Goal: Task Accomplishment & Management: Manage account settings

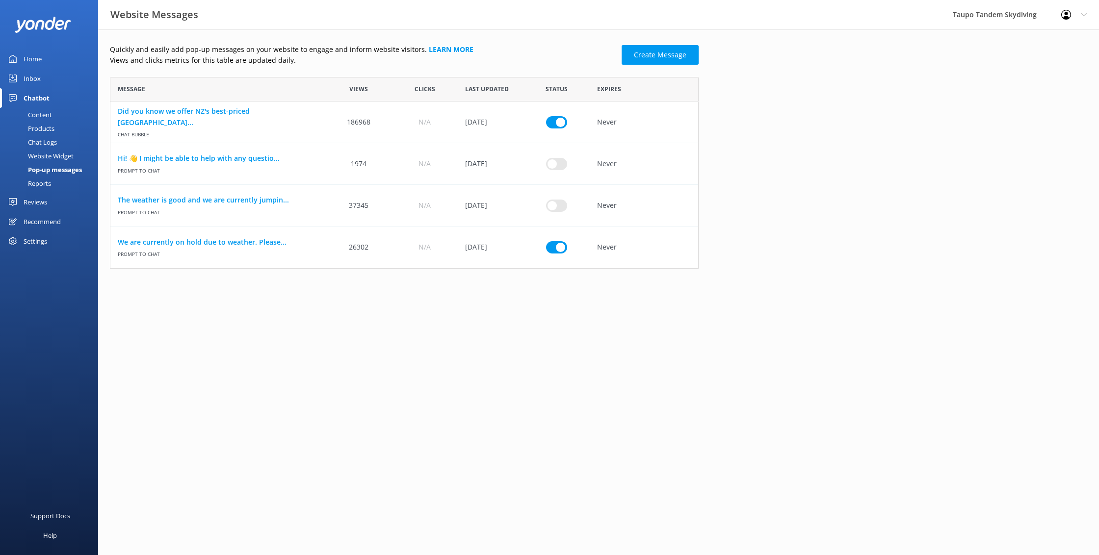
click at [46, 141] on div "Chat Logs" at bounding box center [31, 142] width 51 height 14
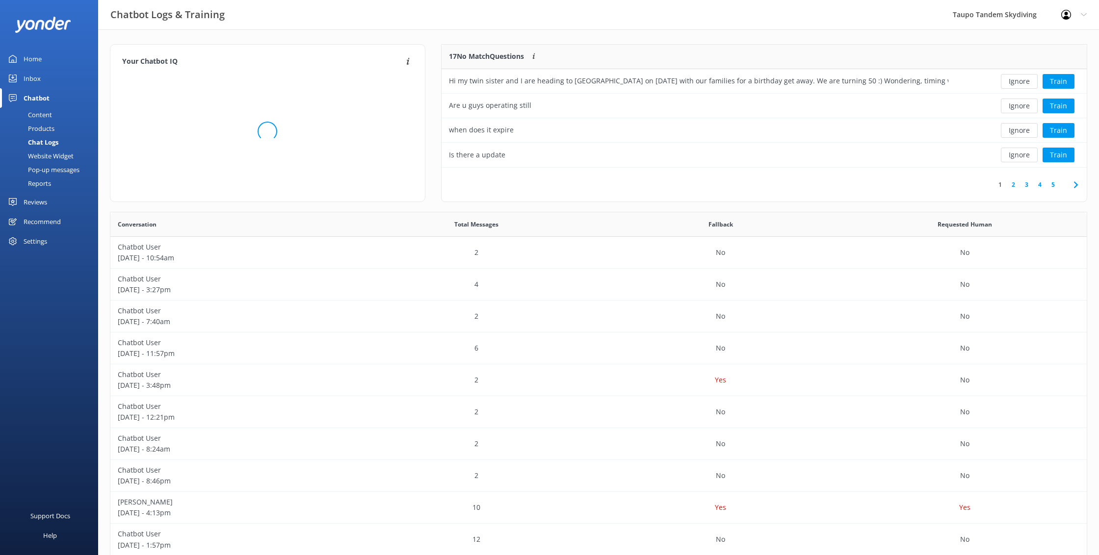
scroll to position [123, 646]
click at [1029, 85] on button "Ignore" at bounding box center [1019, 81] width 37 height 15
click at [1072, 87] on button "Train" at bounding box center [1059, 81] width 32 height 15
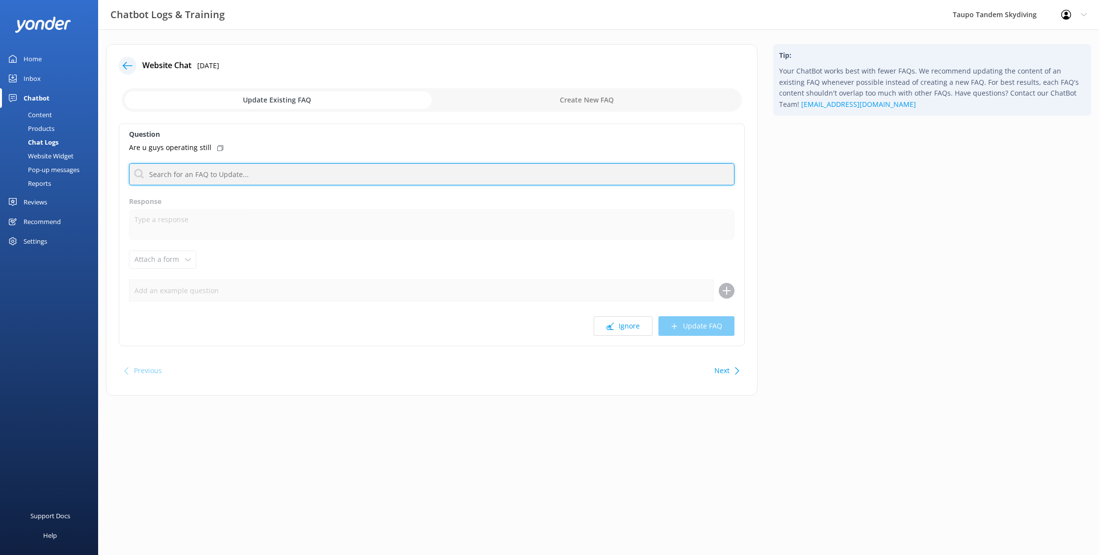
click at [411, 167] on input "text" at bounding box center [432, 174] width 606 height 22
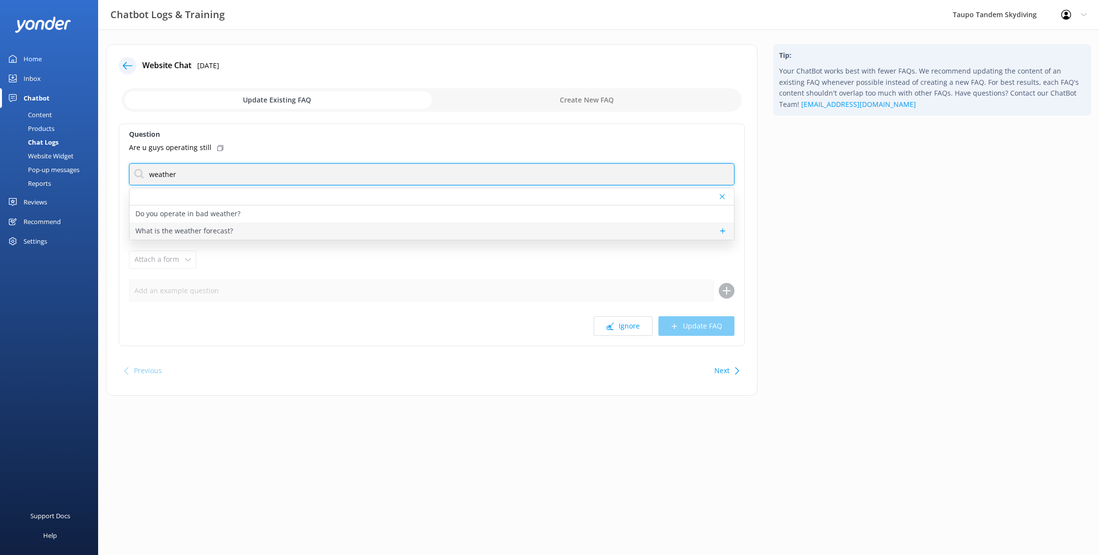
type input "weather"
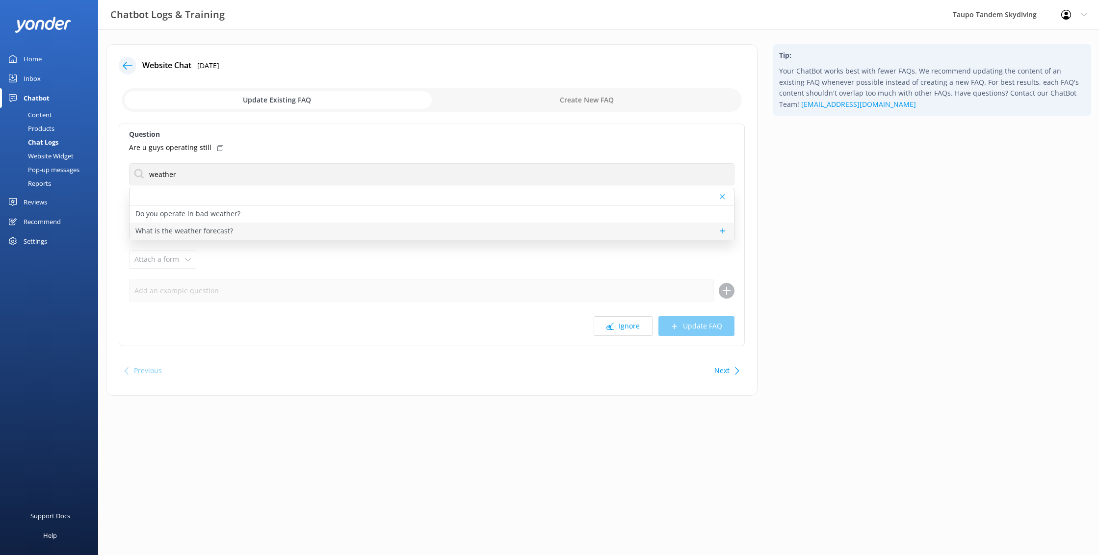
click at [255, 232] on div "What is the weather forecast?" at bounding box center [432, 231] width 605 height 17
type textarea "New Zealand's weather is unpredictable and the weather forecast often isn't rig…"
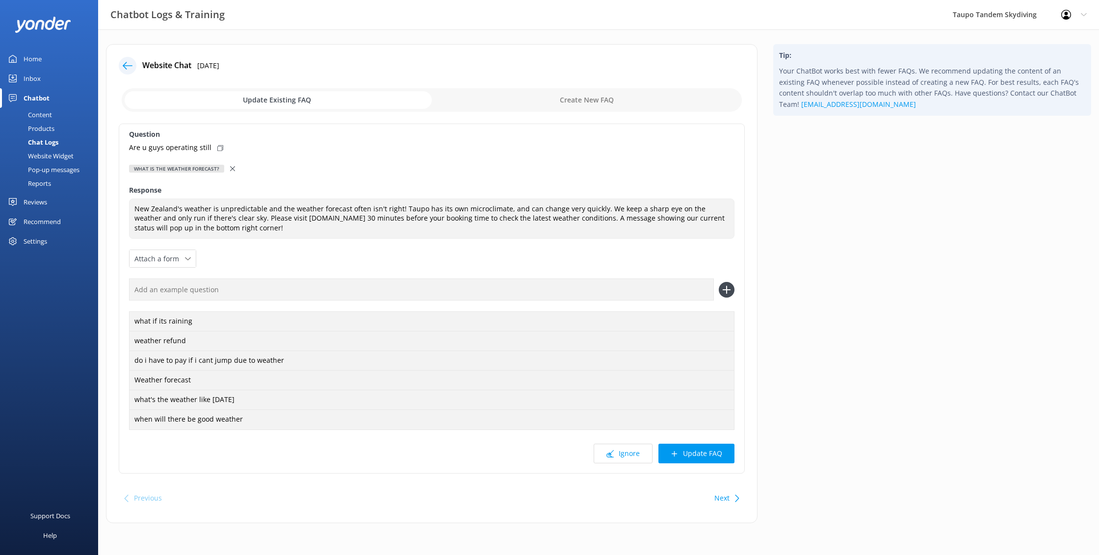
click at [230, 167] on use at bounding box center [232, 168] width 5 height 5
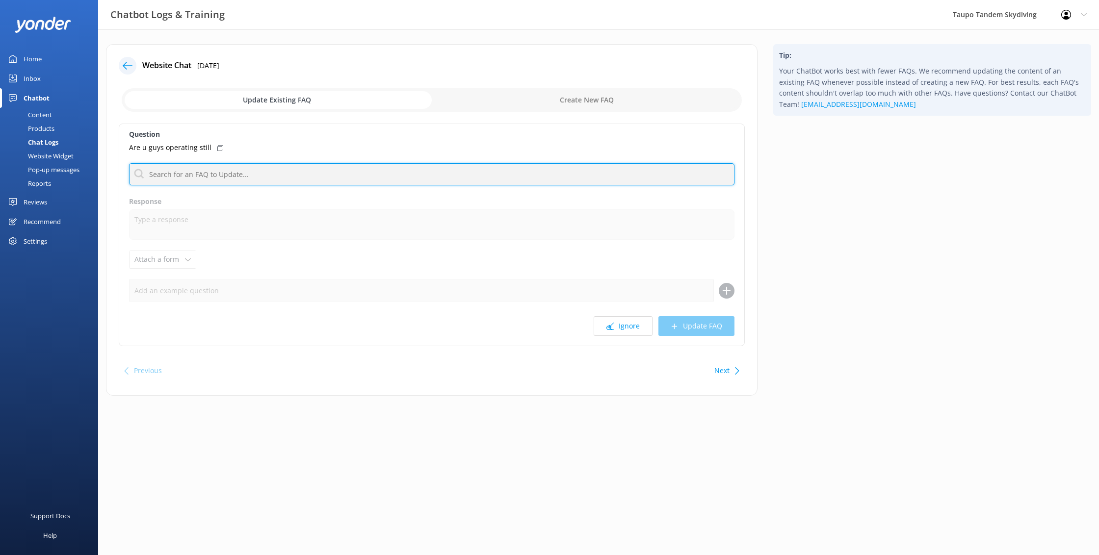
click at [211, 181] on input "text" at bounding box center [432, 174] width 606 height 22
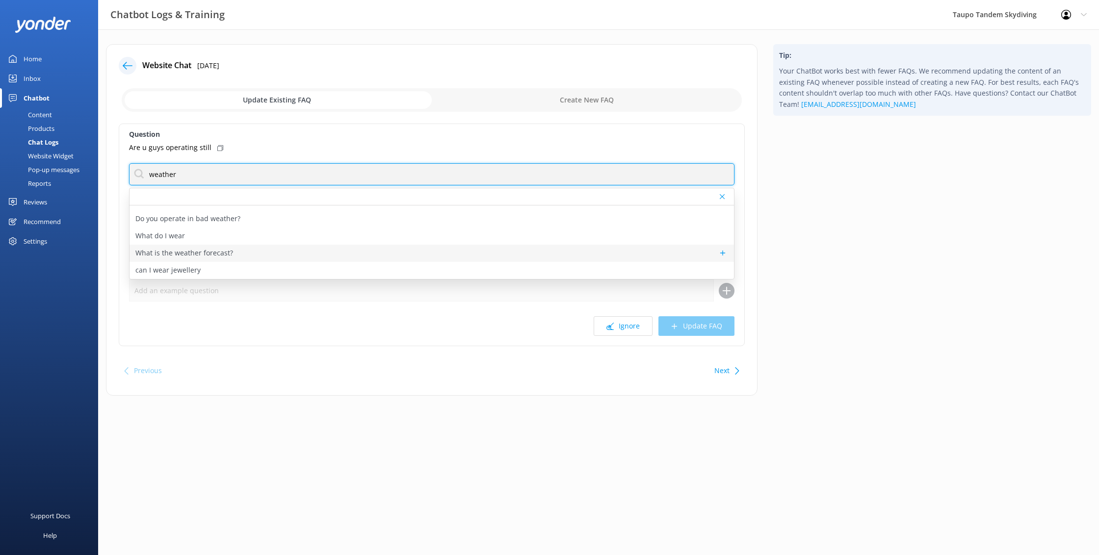
scroll to position [47, 0]
type input "weather"
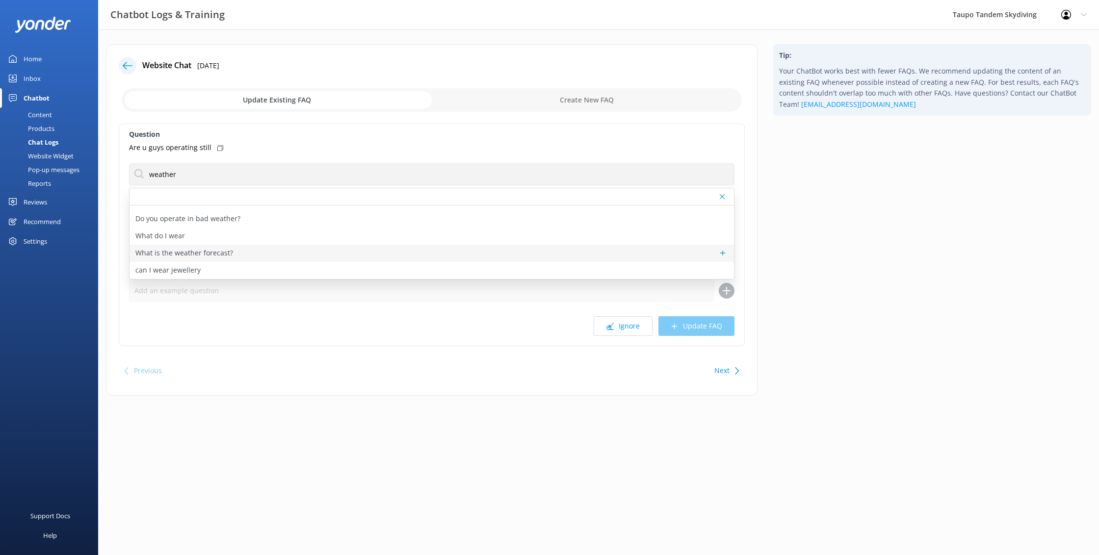
click at [221, 249] on p "What is the weather forecast?" at bounding box center [184, 253] width 98 height 11
type textarea "New Zealand's weather is unpredictable and the weather forecast often isn't rig…"
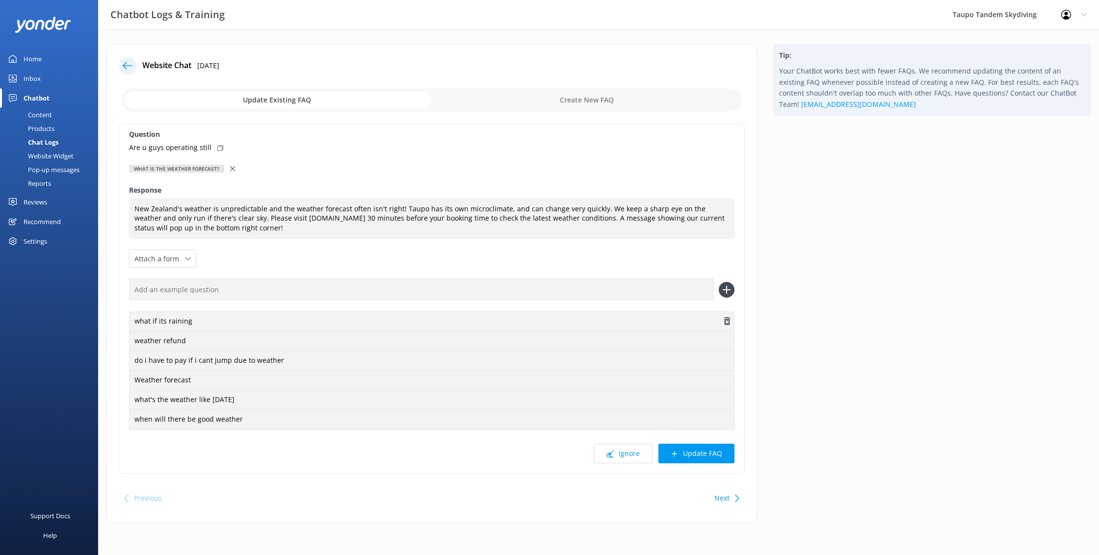
scroll to position [0, 0]
click at [694, 456] on button "Update FAQ" at bounding box center [697, 454] width 76 height 20
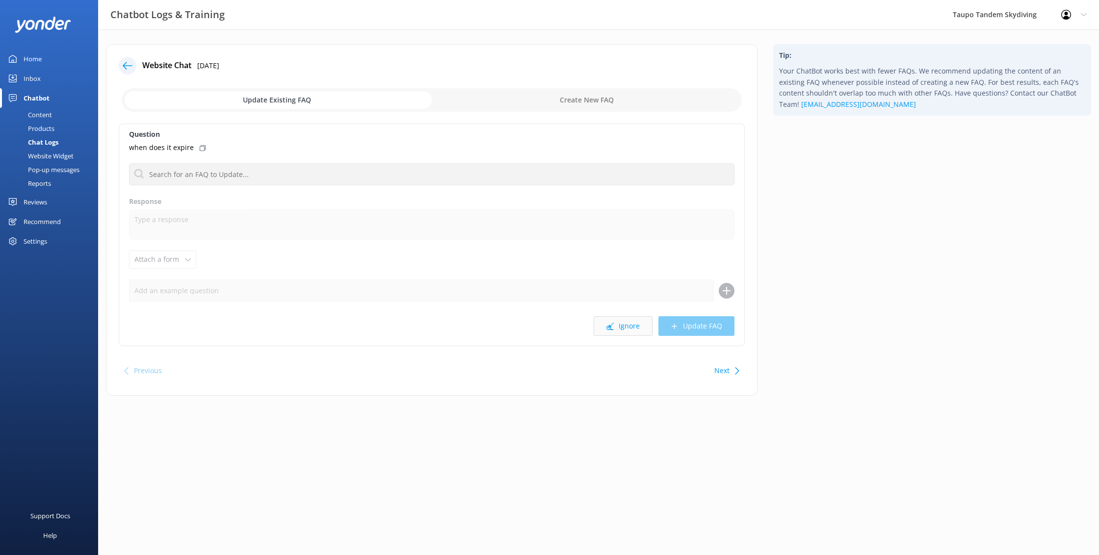
click at [612, 325] on use at bounding box center [609, 326] width 7 height 7
click at [623, 321] on button "Ignore" at bounding box center [623, 326] width 59 height 20
click at [128, 64] on icon at bounding box center [128, 66] width 10 height 10
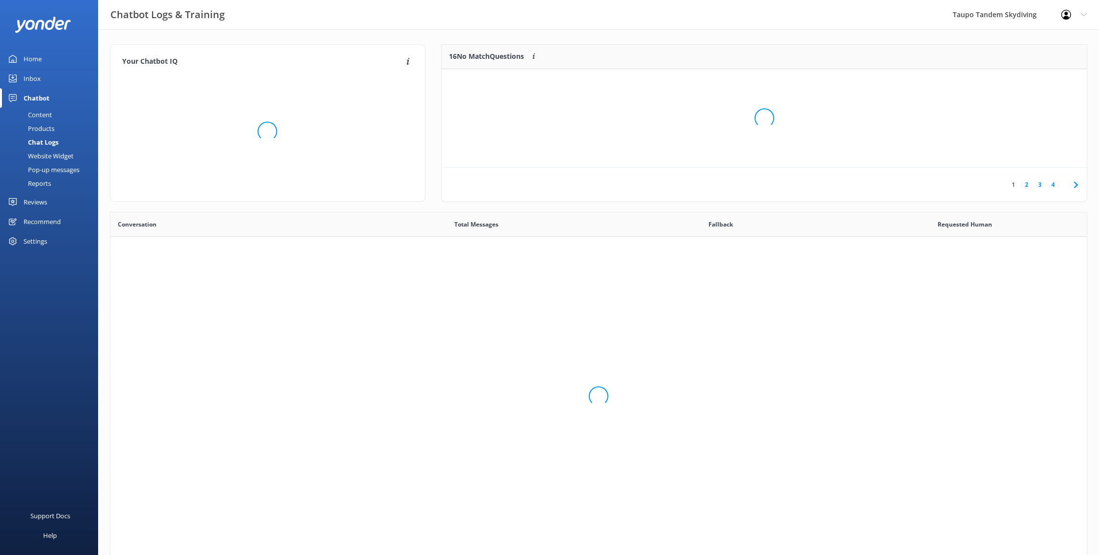
scroll to position [0, 0]
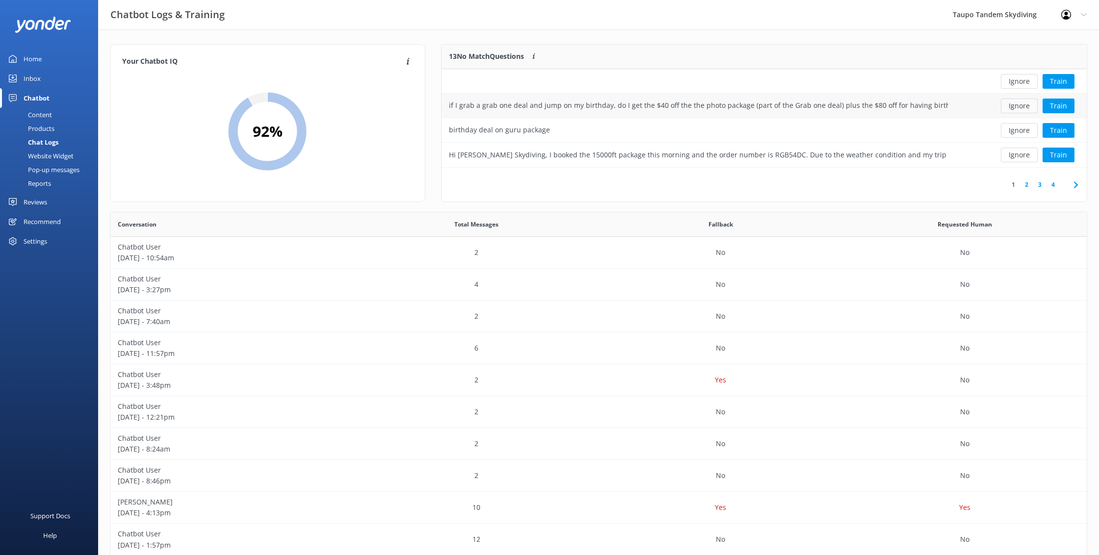
click at [1016, 109] on button "Ignore" at bounding box center [1019, 106] width 37 height 15
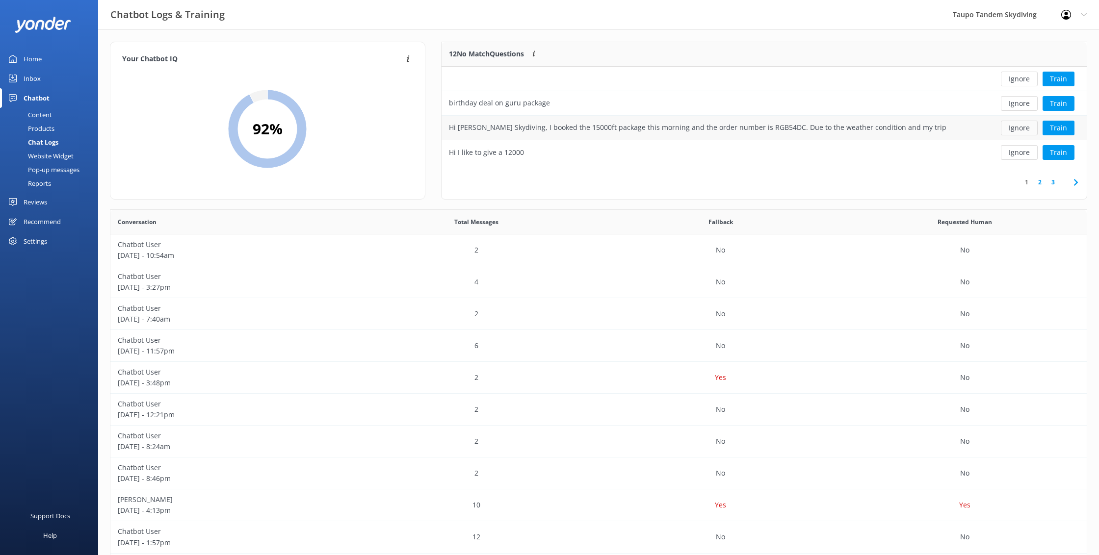
scroll to position [2, 0]
click at [946, 128] on div "Hi [PERSON_NAME] Skydiving, I booked the 15000ft package this morning and the o…" at bounding box center [699, 127] width 500 height 11
click at [1091, 126] on div "12 No Match Questions Customers sometimes ask questions that don't fully match …" at bounding box center [764, 126] width 662 height 168
click at [1066, 128] on button "Train" at bounding box center [1059, 128] width 32 height 15
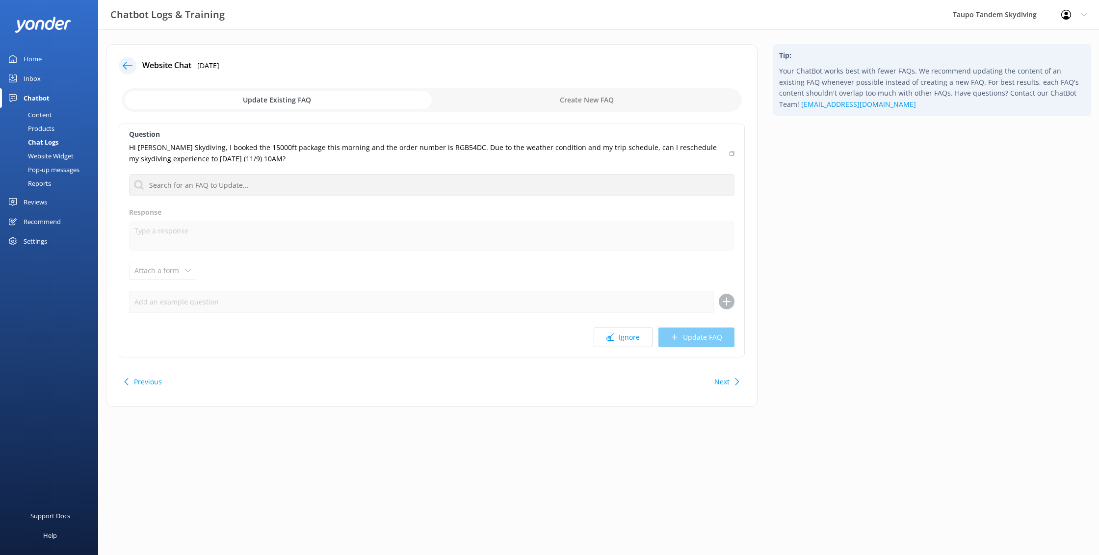
click at [124, 67] on use at bounding box center [128, 65] width 10 height 7
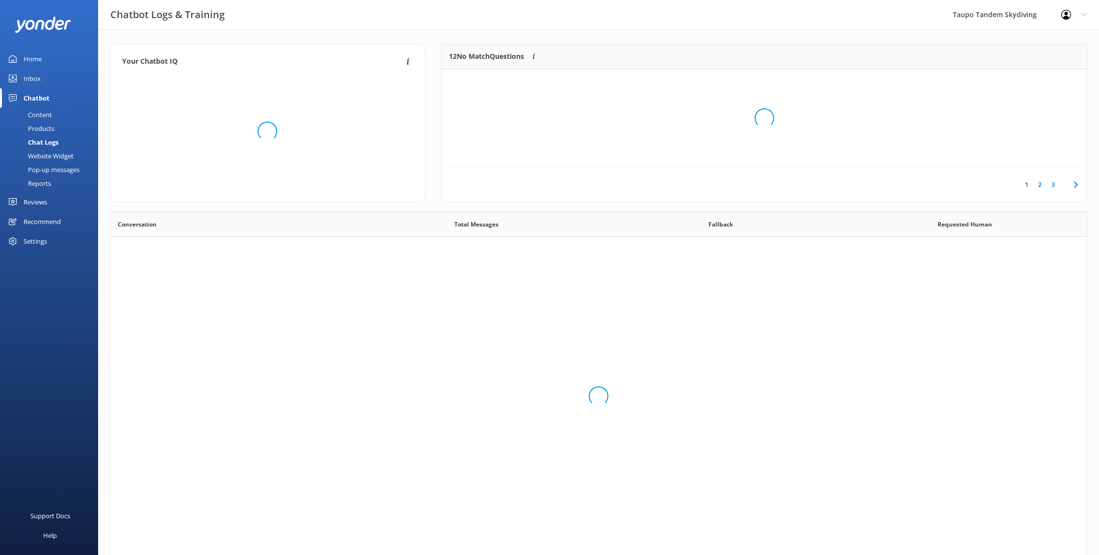
scroll to position [344, 976]
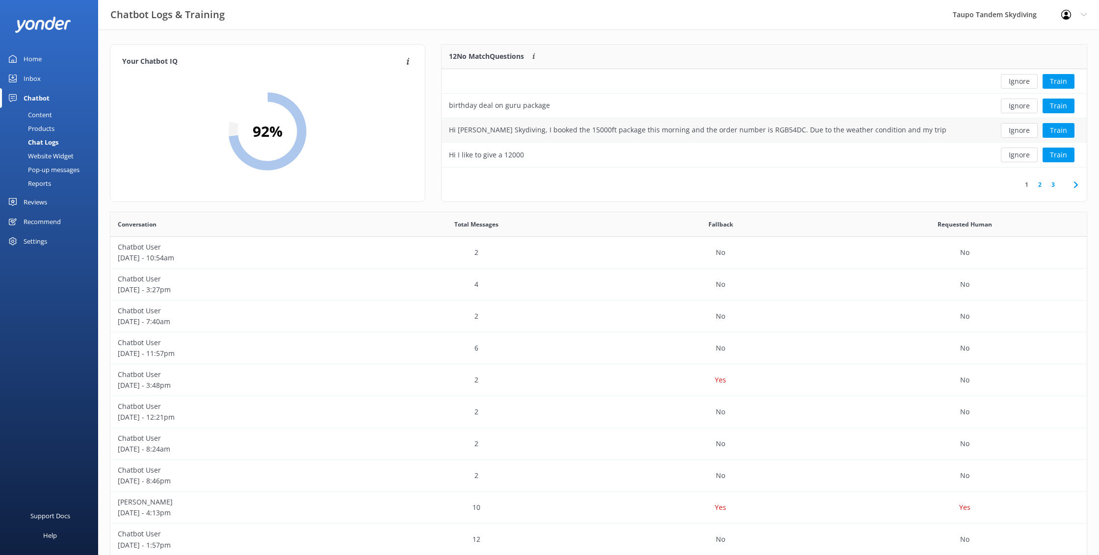
click at [1020, 126] on button "Ignore" at bounding box center [1019, 130] width 37 height 15
click at [1016, 133] on button "Ignore" at bounding box center [1019, 130] width 37 height 15
click at [1007, 129] on button "Ignore" at bounding box center [1019, 130] width 37 height 15
click at [1018, 84] on button "Ignore" at bounding box center [1019, 81] width 37 height 15
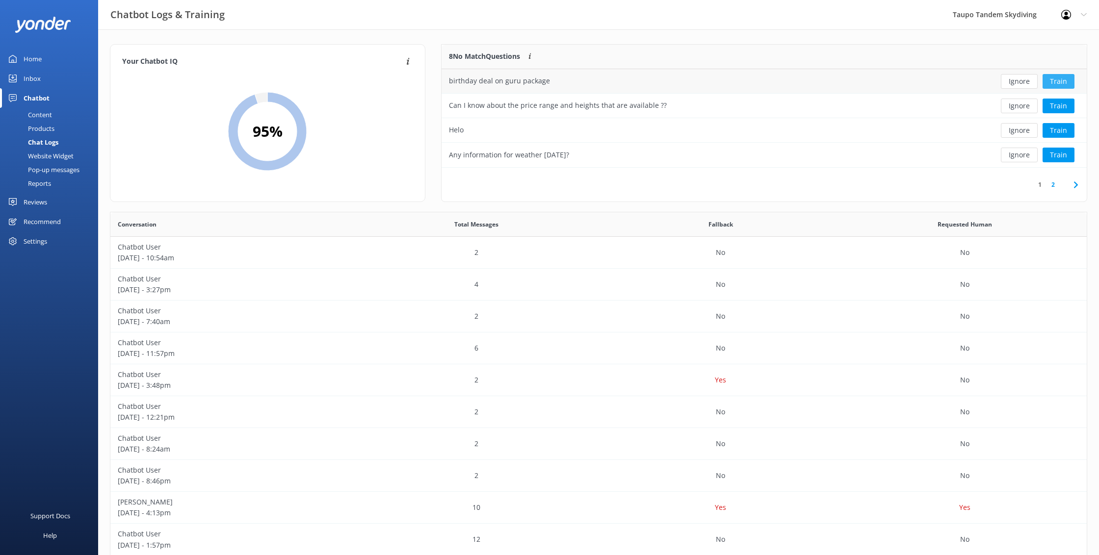
click at [1068, 80] on button "Train" at bounding box center [1059, 81] width 32 height 15
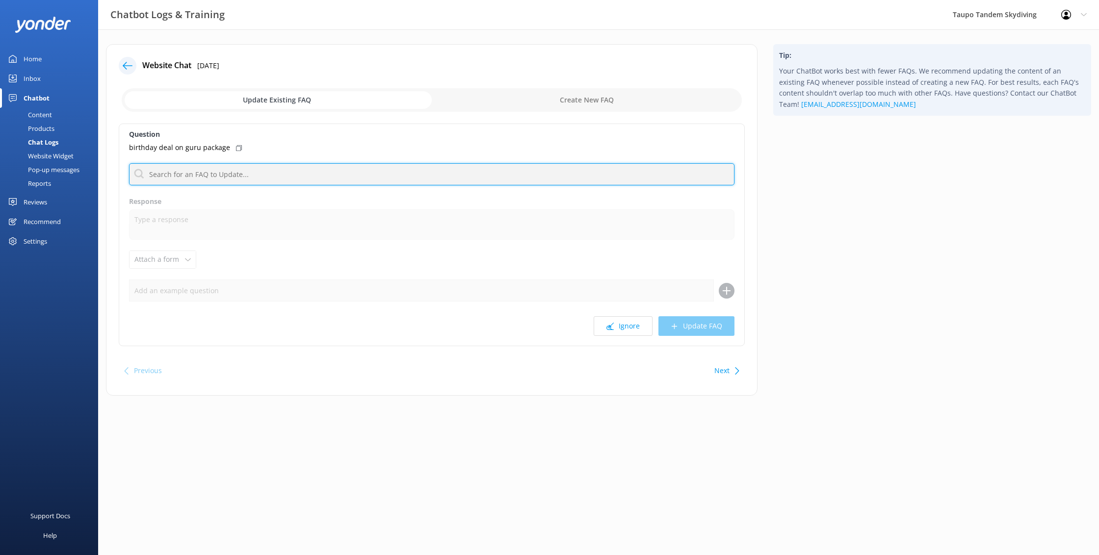
click at [412, 178] on input "text" at bounding box center [432, 174] width 606 height 22
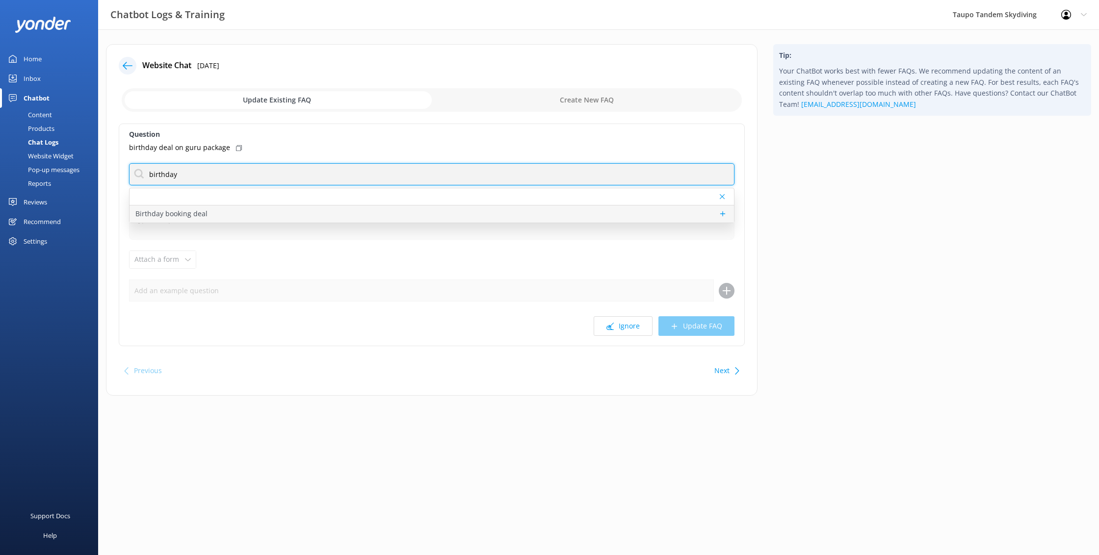
type input "birthday"
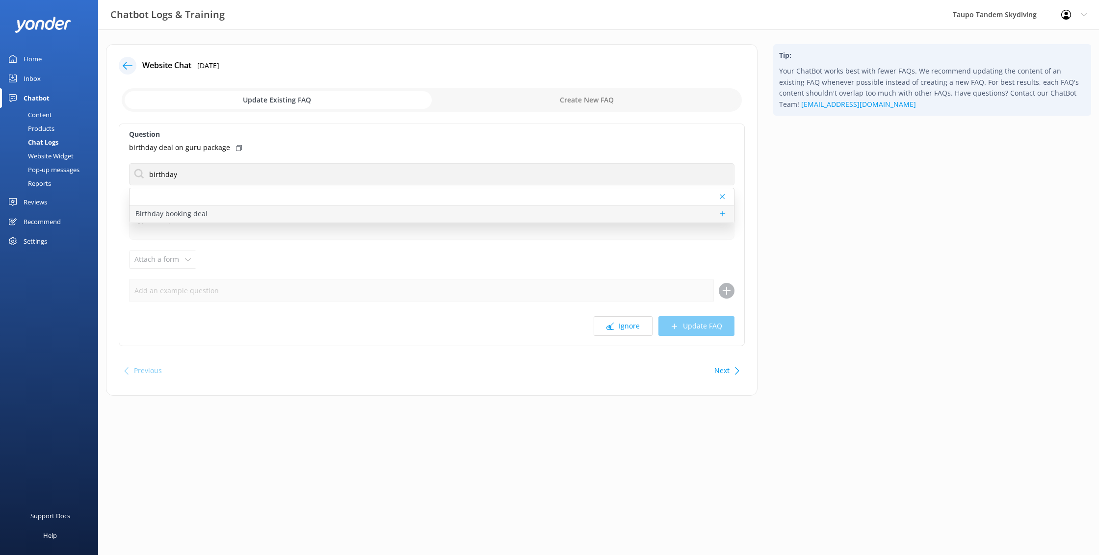
click at [258, 217] on div "Birthday booking deal" at bounding box center [432, 214] width 605 height 17
type textarea "Make your birthday unforgettable with a skydive and our Pro Camera Package for …"
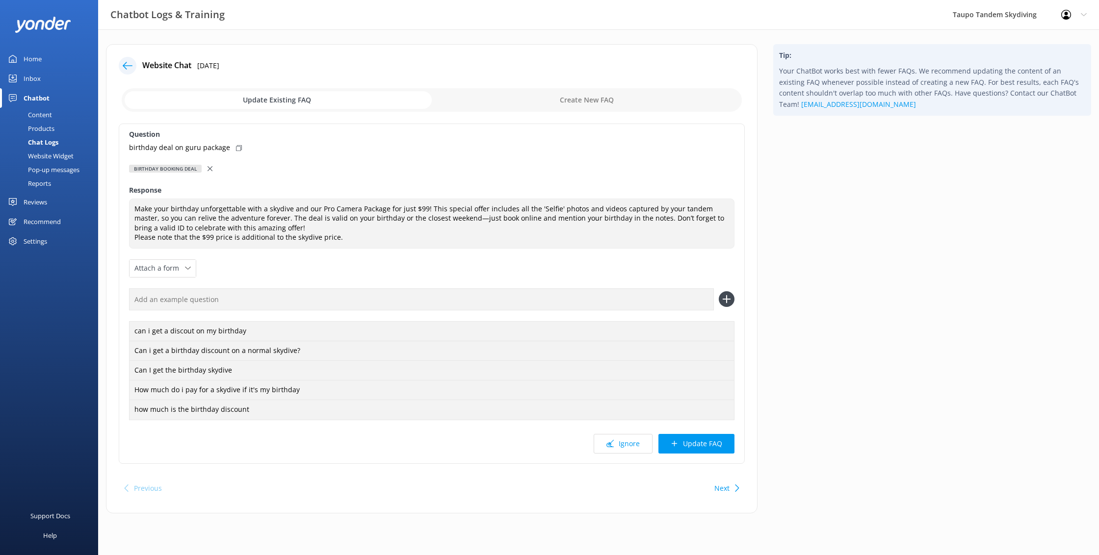
click at [132, 71] on div at bounding box center [128, 66] width 18 height 18
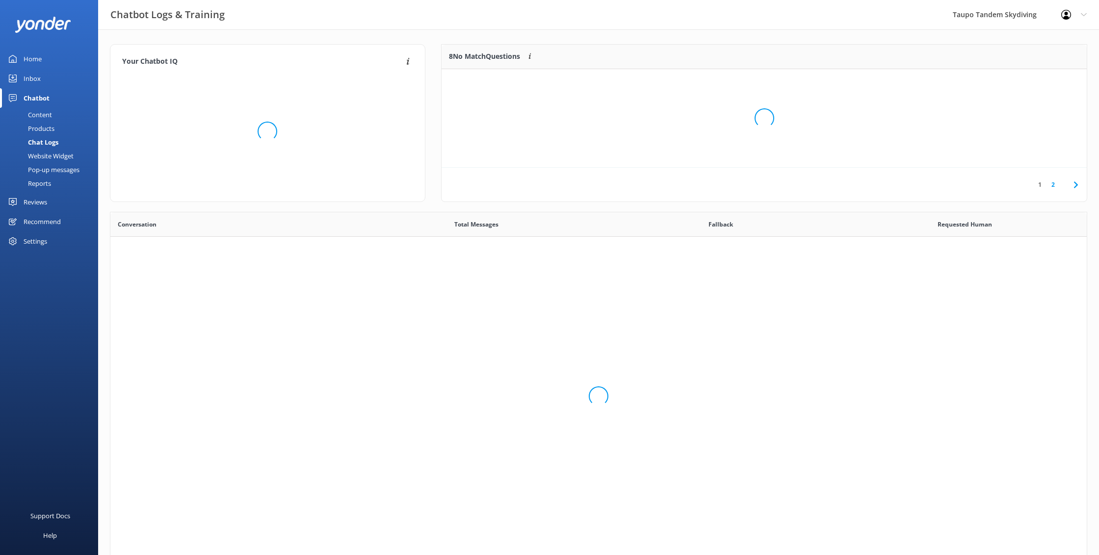
scroll to position [344, 976]
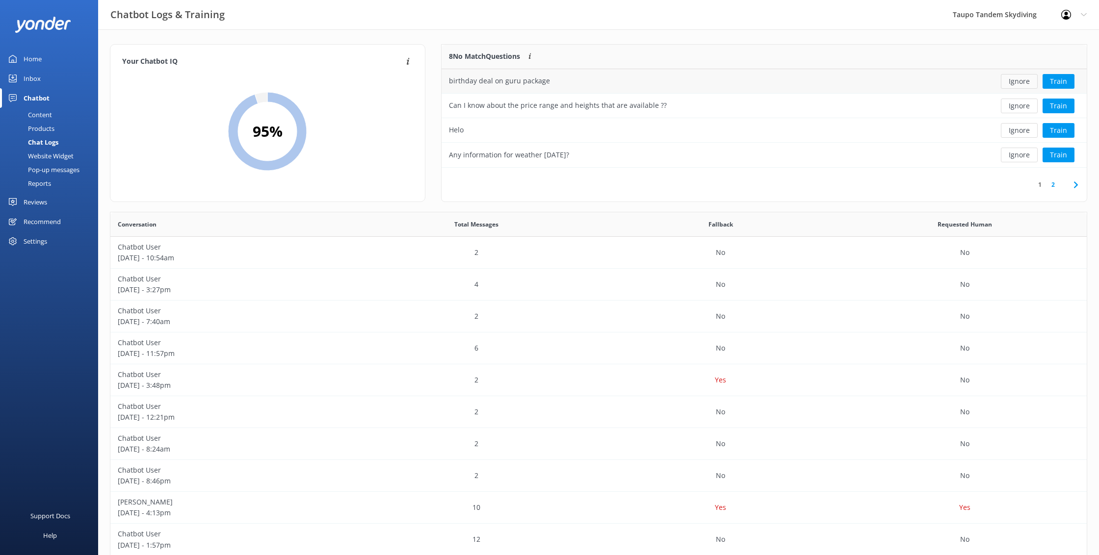
click at [1032, 80] on button "Ignore" at bounding box center [1019, 81] width 37 height 15
click at [1059, 78] on button "Train" at bounding box center [1059, 81] width 32 height 15
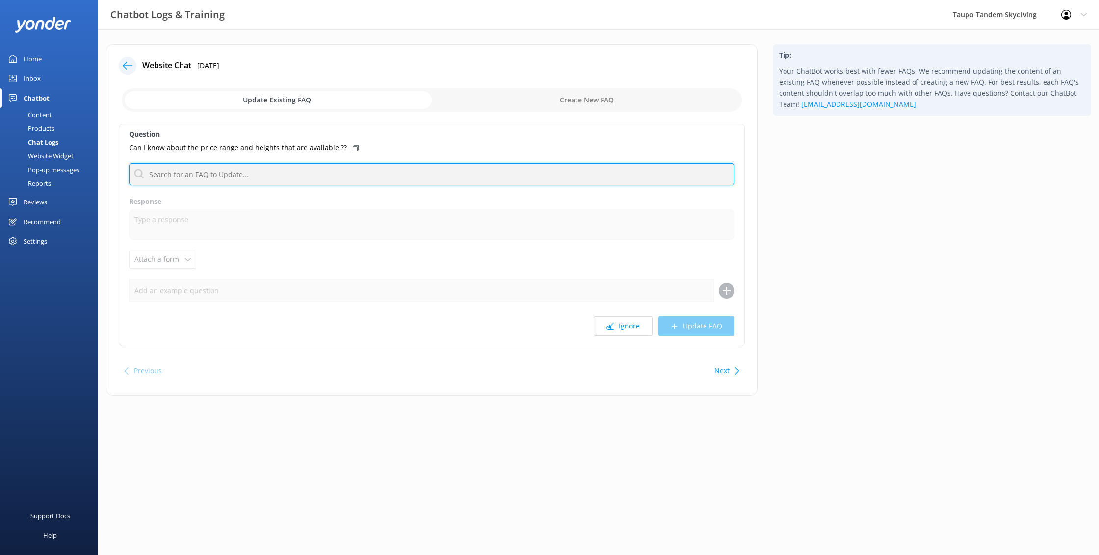
click at [533, 169] on input "text" at bounding box center [432, 174] width 606 height 22
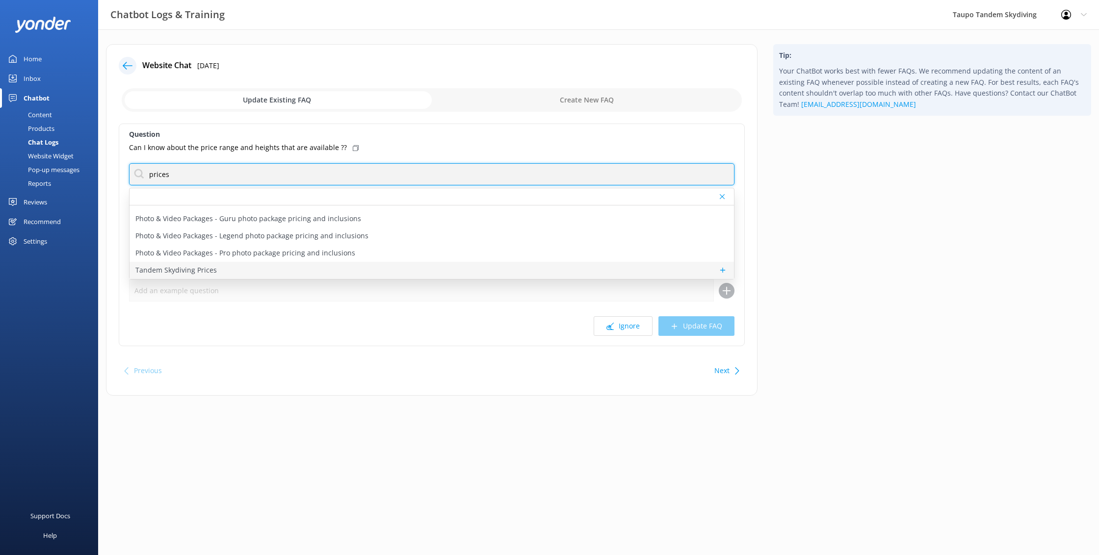
scroll to position [12, 0]
type input "prices"
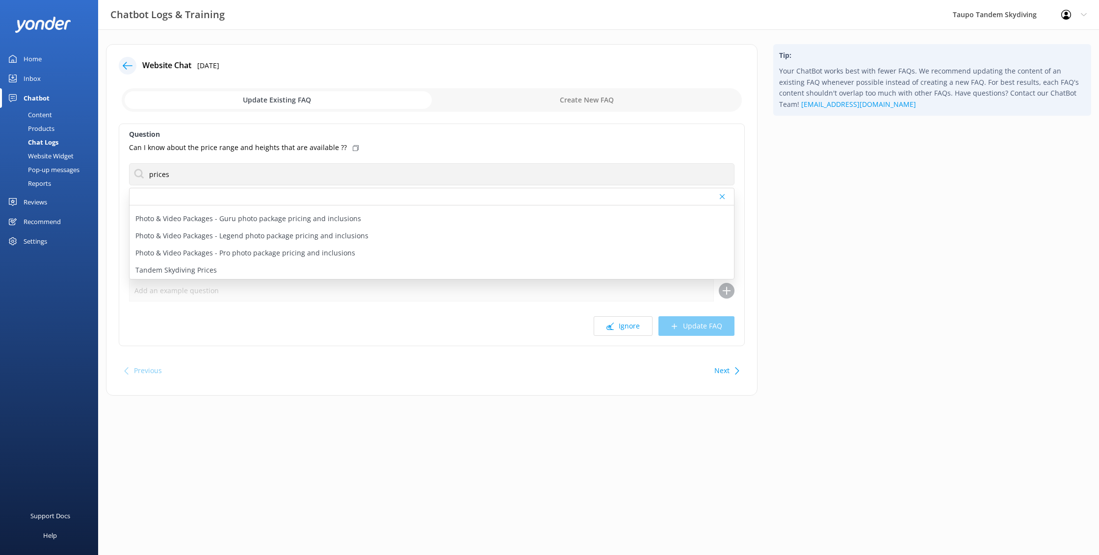
click at [264, 274] on div "Tandem Skydiving Prices" at bounding box center [432, 270] width 605 height 17
type textarea "Here are the Tandem Skydive height options and prices: 9,000 FT Tandem Skydive …"
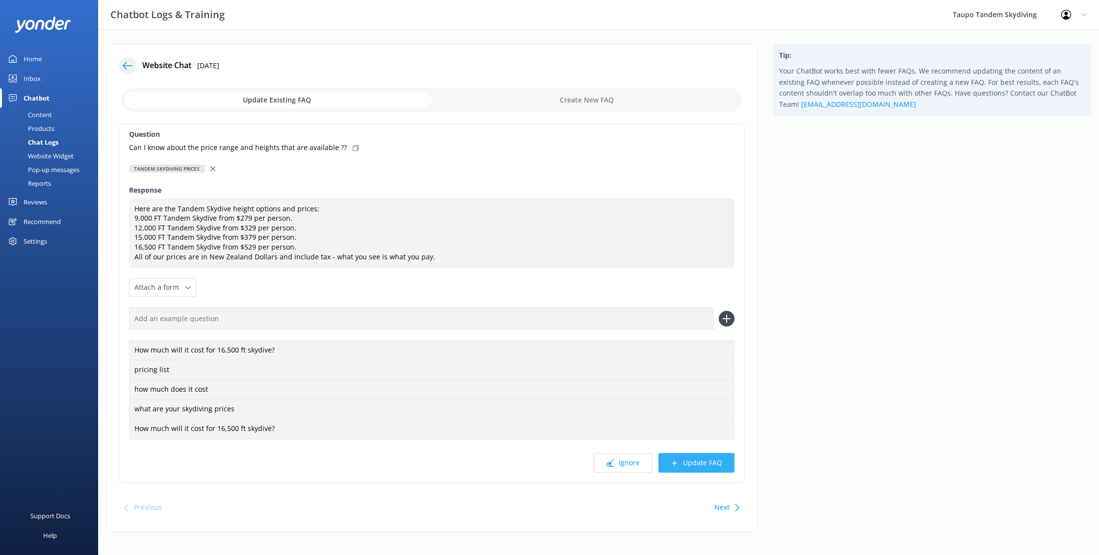
click at [711, 459] on button "Update FAQ" at bounding box center [697, 463] width 76 height 20
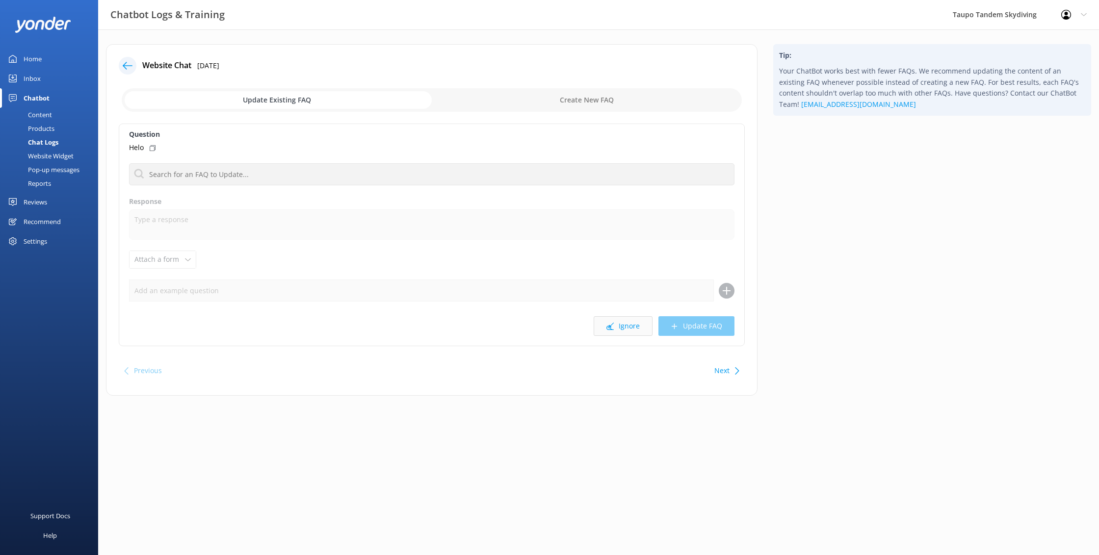
click at [630, 330] on button "Ignore" at bounding box center [623, 326] width 59 height 20
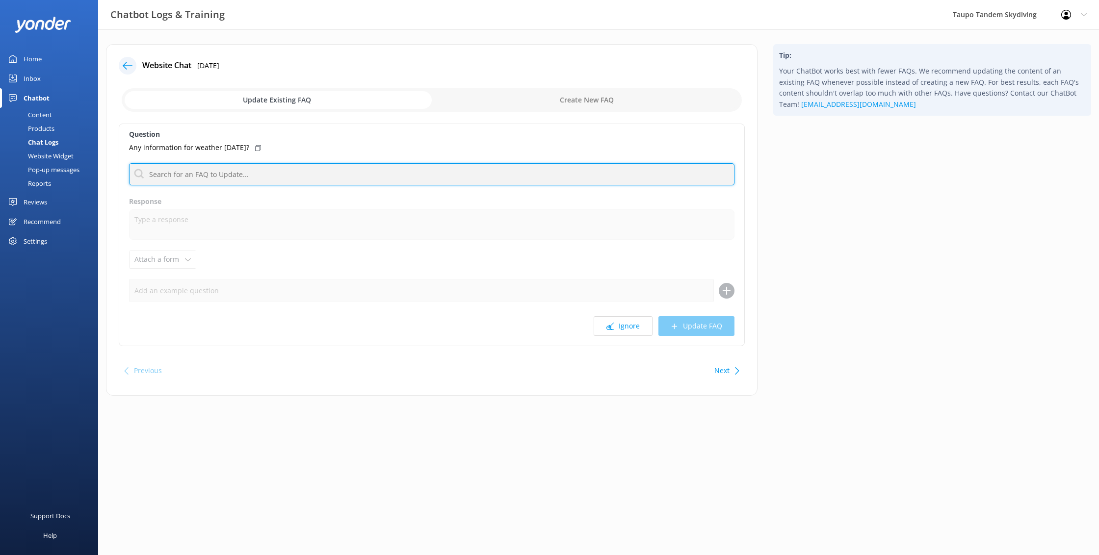
click at [237, 177] on input "text" at bounding box center [432, 174] width 606 height 22
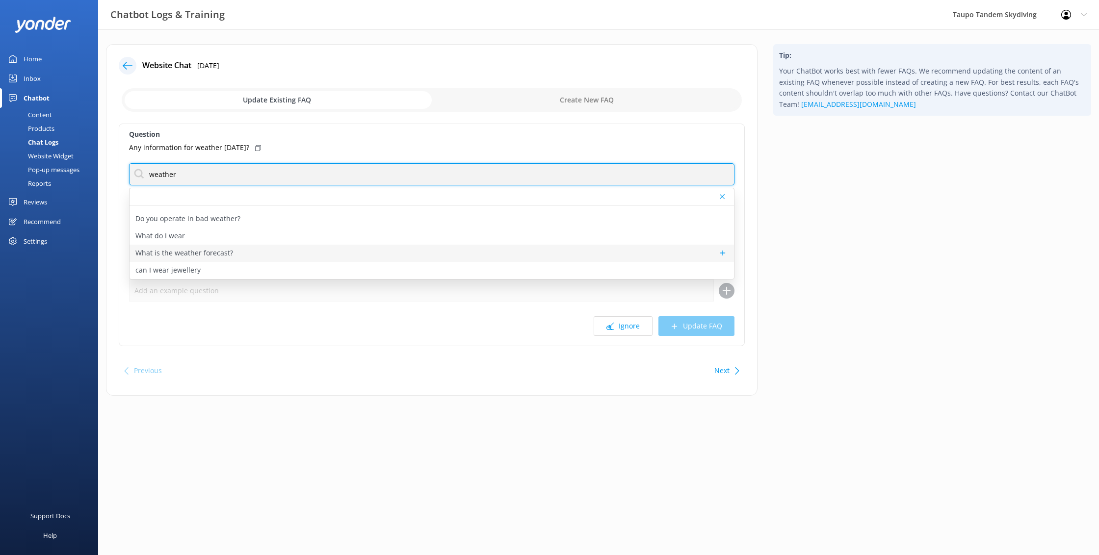
scroll to position [47, 0]
type input "weather"
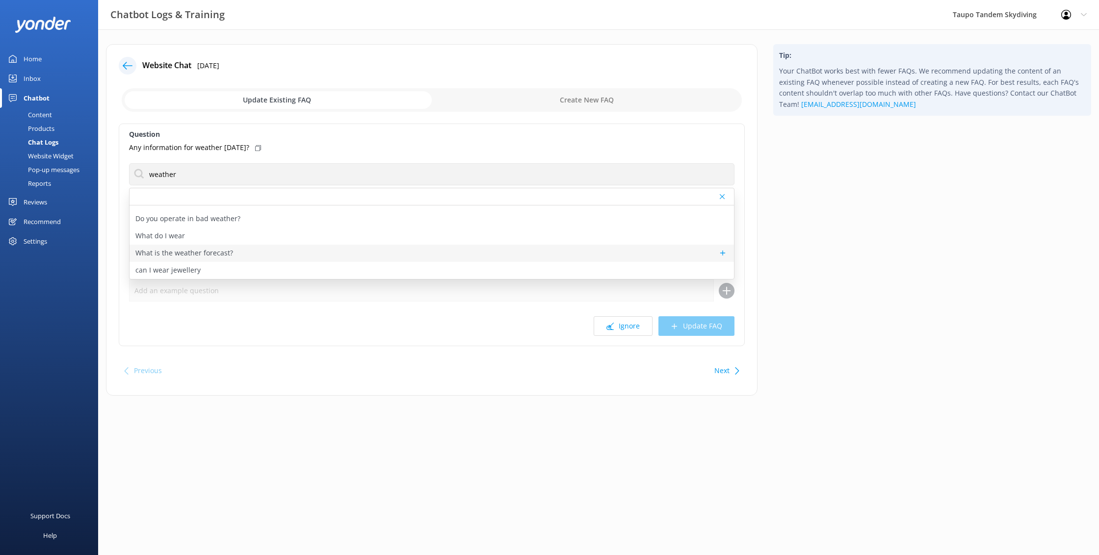
click at [216, 254] on p "What is the weather forecast?" at bounding box center [184, 253] width 98 height 11
type textarea "New Zealand's weather is unpredictable and the weather forecast often isn't rig…"
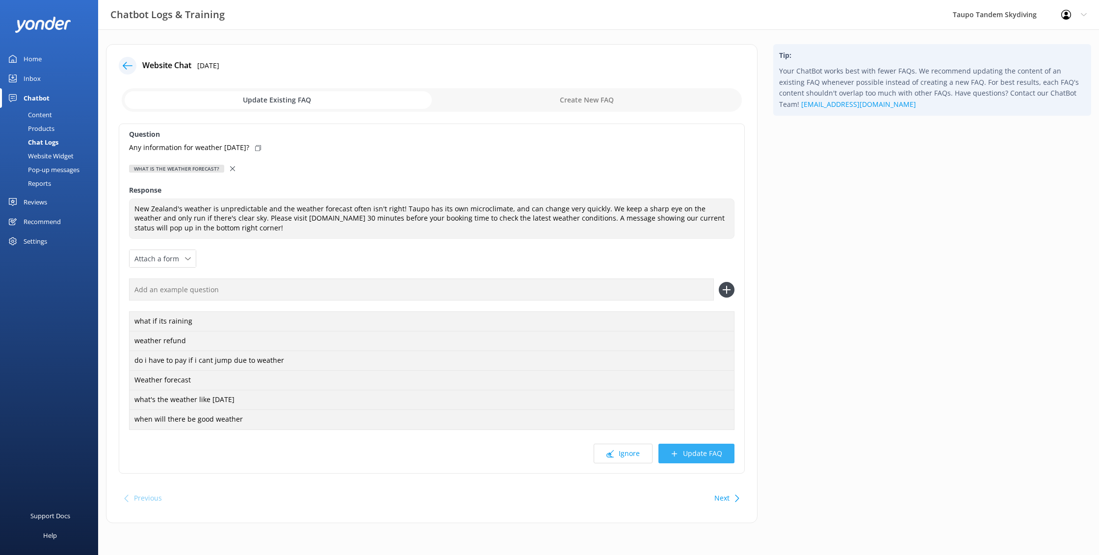
click at [672, 450] on icon at bounding box center [674, 453] width 7 height 7
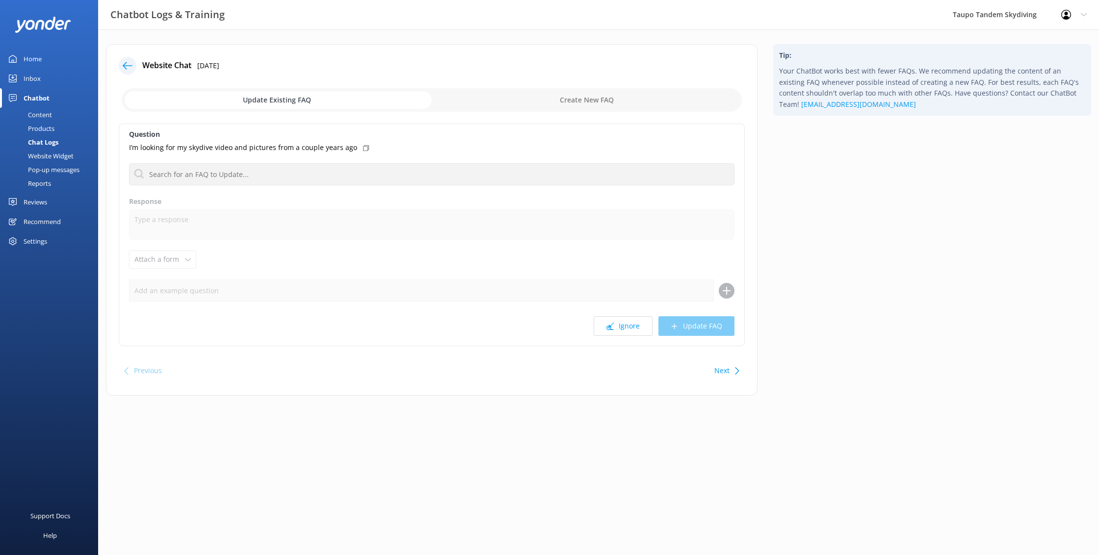
click at [129, 62] on icon at bounding box center [128, 66] width 10 height 10
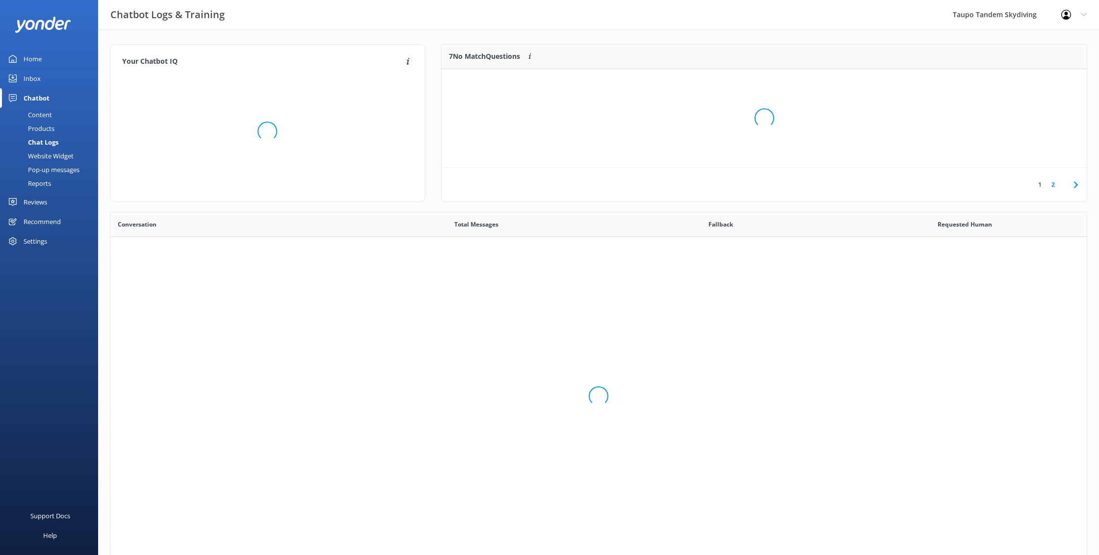
scroll to position [0, 0]
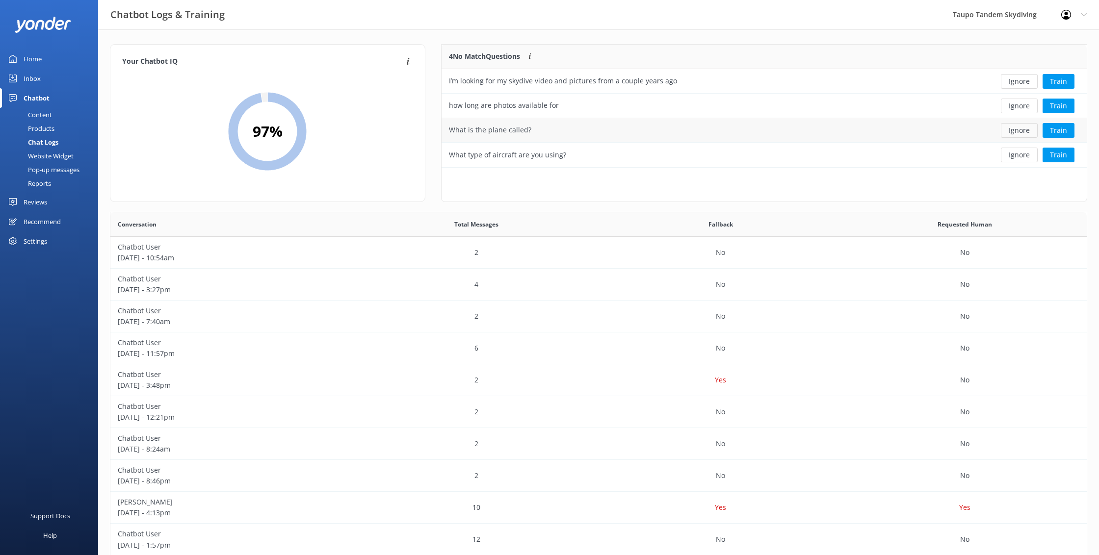
click at [1032, 130] on button "Ignore" at bounding box center [1019, 130] width 37 height 15
click at [1031, 131] on button "Ignore" at bounding box center [1019, 130] width 37 height 15
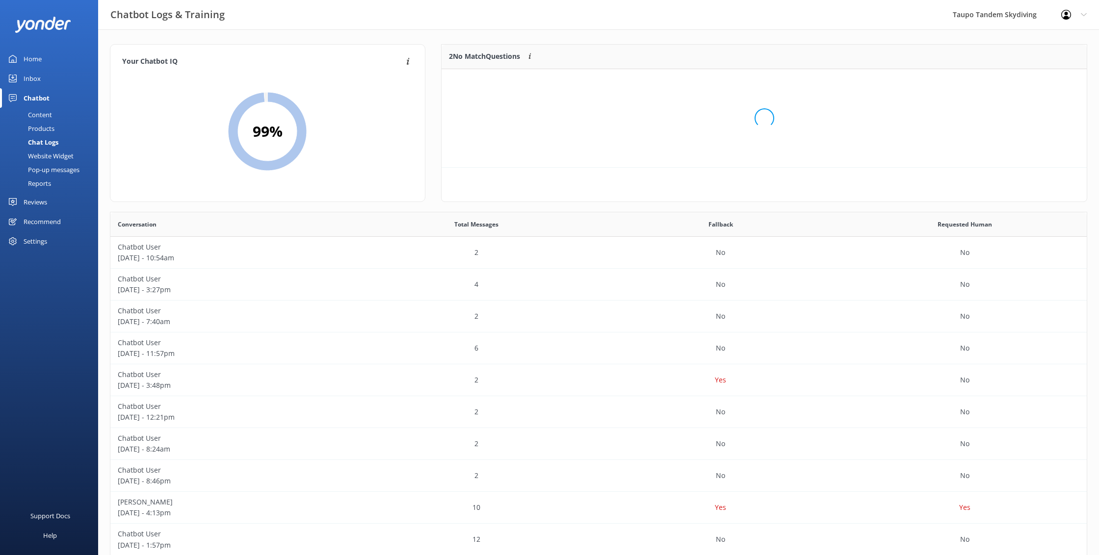
scroll to position [74, 646]
click at [45, 116] on div "Content" at bounding box center [29, 115] width 46 height 14
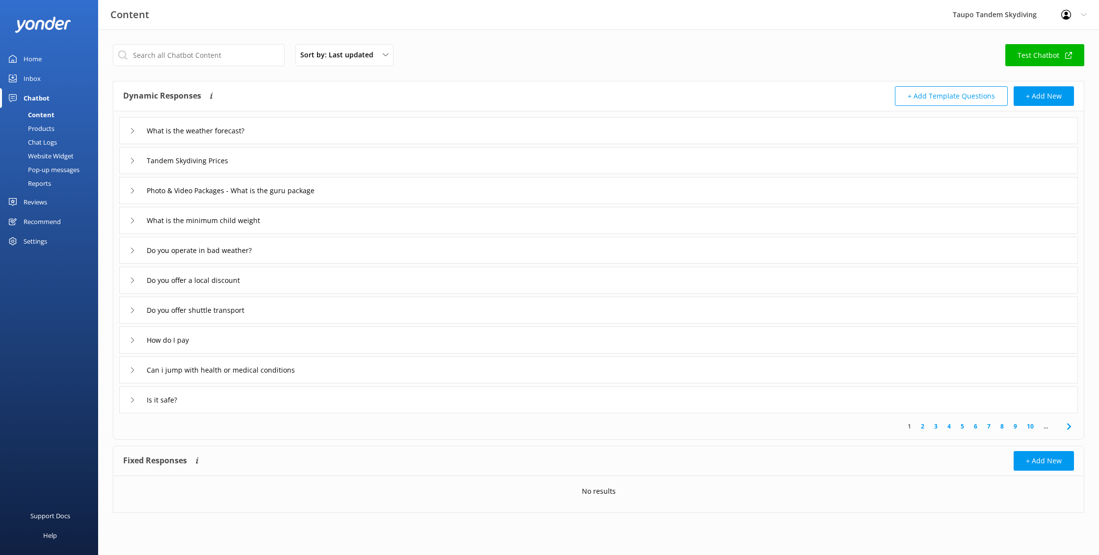
click at [64, 156] on div "Website Widget" at bounding box center [40, 156] width 68 height 14
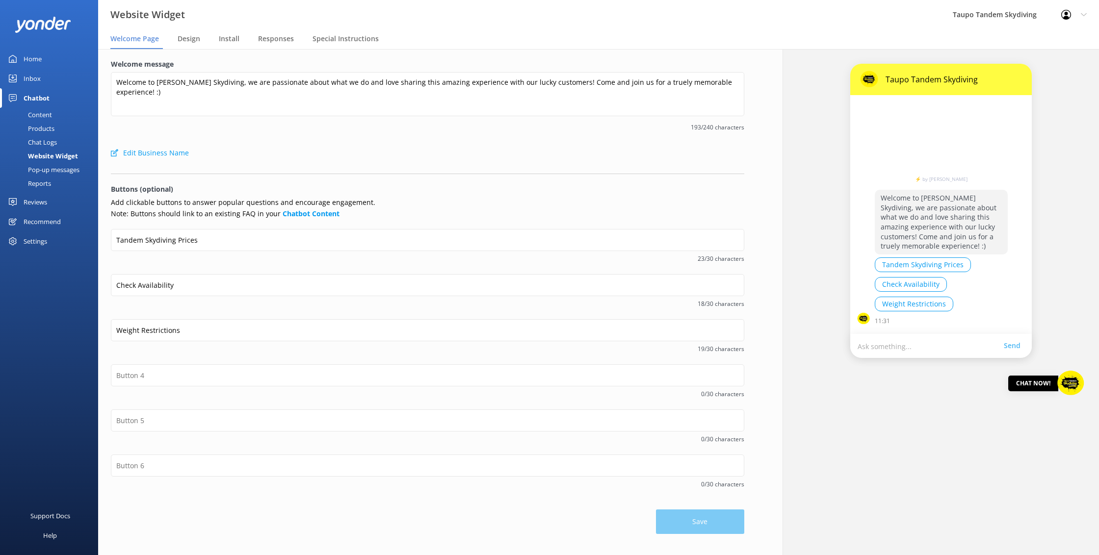
click at [58, 173] on div "Pop-up messages" at bounding box center [43, 170] width 74 height 14
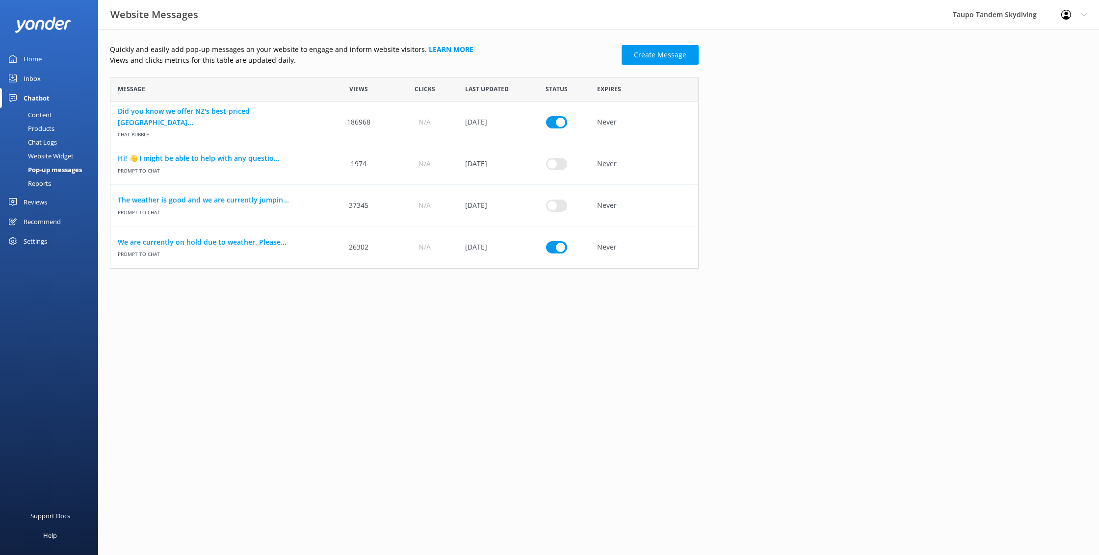
scroll to position [192, 589]
click at [561, 210] on input "row" at bounding box center [556, 205] width 21 height 12
checkbox input "true"
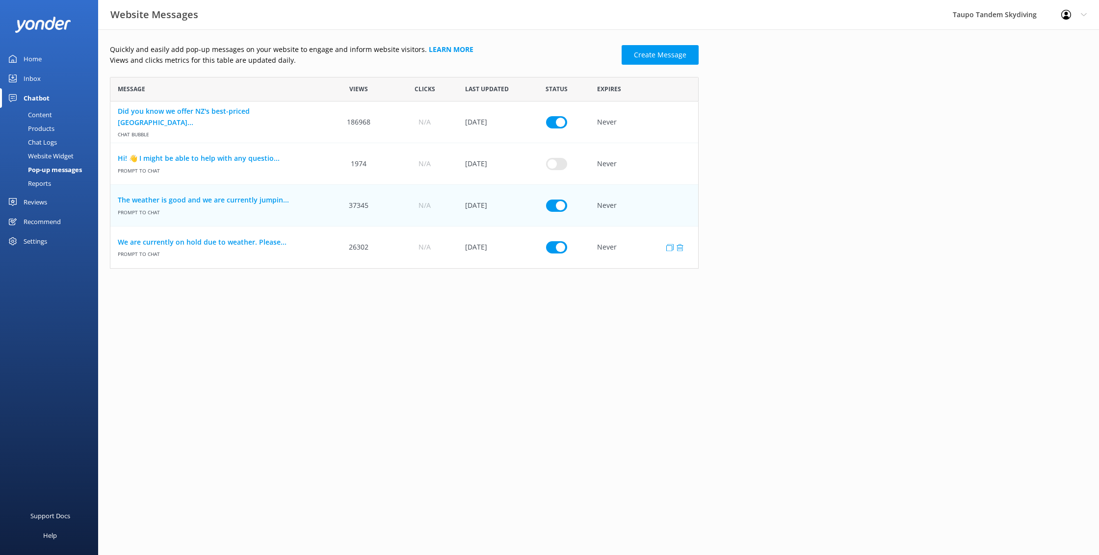
click at [562, 254] on div "row" at bounding box center [557, 248] width 66 height 42
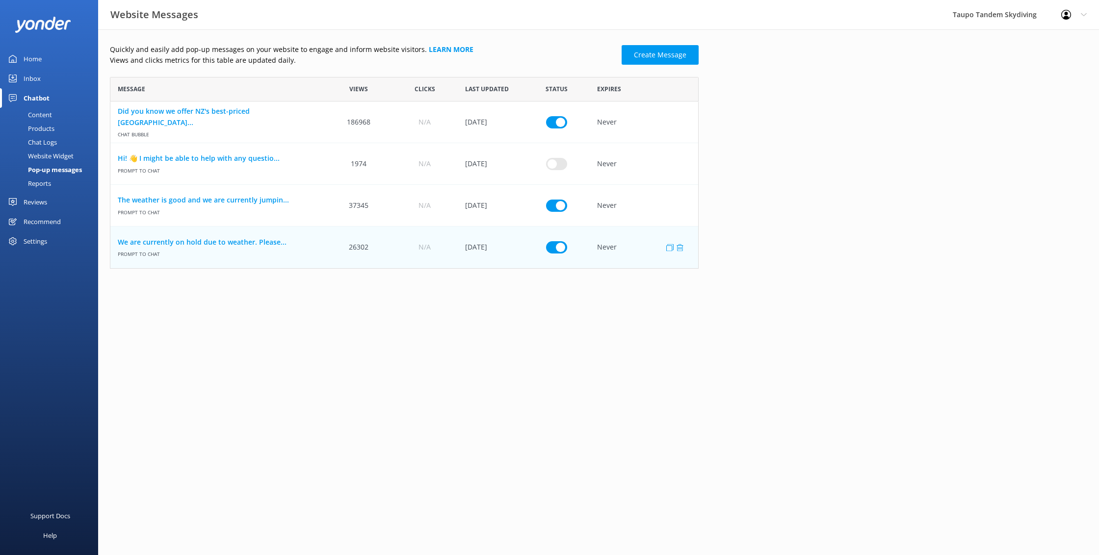
click at [562, 251] on input "row" at bounding box center [556, 247] width 21 height 12
checkbox input "false"
click at [271, 198] on link "The weather is good and we are currently jumpin..." at bounding box center [218, 200] width 201 height 11
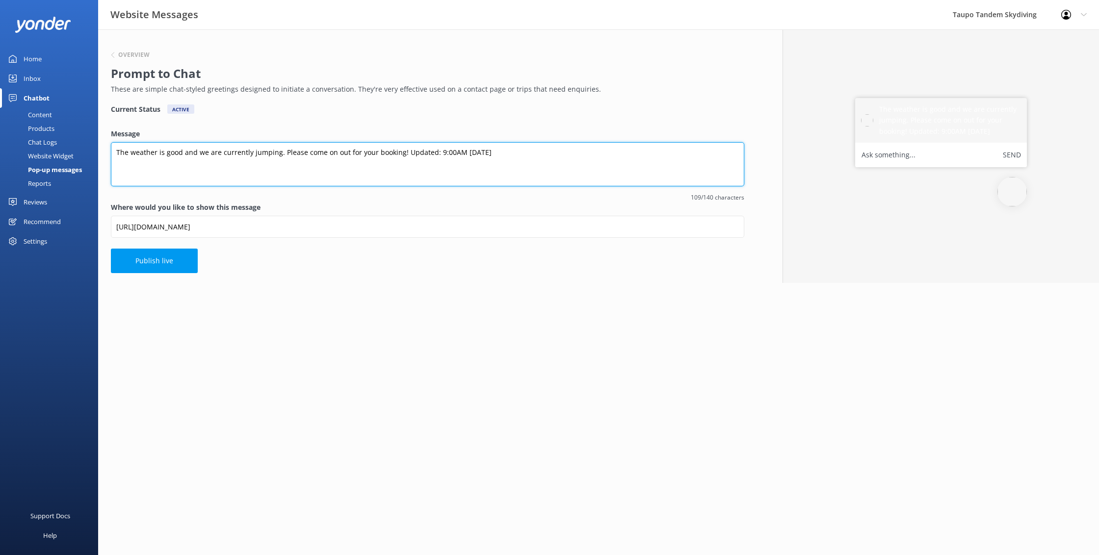
click at [466, 150] on textarea "The weather is good and we are currently jumping. Please come on out for your b…" at bounding box center [427, 164] width 633 height 44
click at [446, 150] on textarea "The weather is good and we are currently jumping. Please come on out for your b…" at bounding box center [427, 164] width 633 height 44
type textarea "The weather is good and we are currently jumping. Please come on out for your b…"
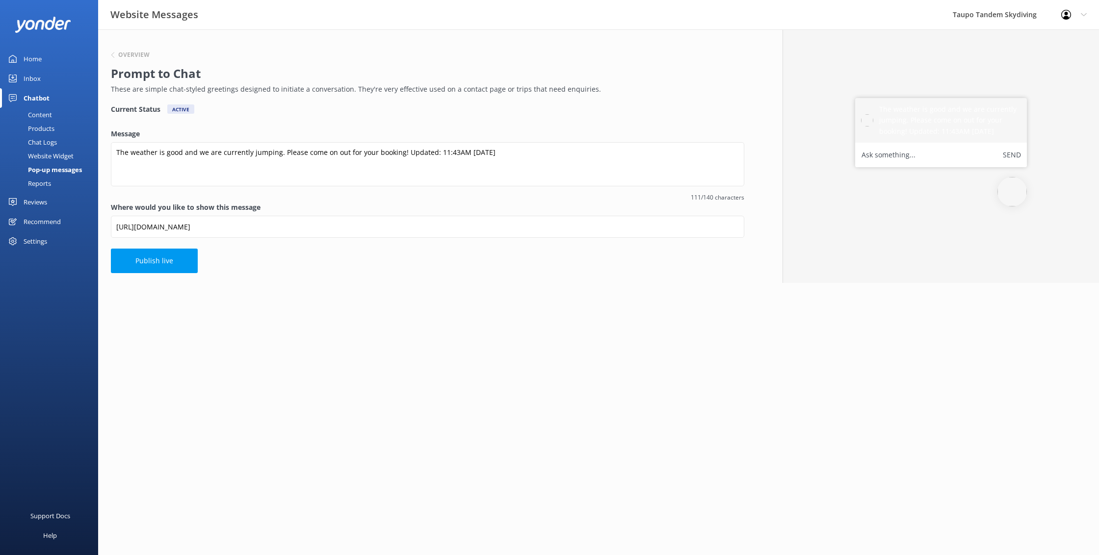
click at [488, 115] on div "Overview Prompt to Chat These are simple chat-styled greetings designed to init…" at bounding box center [427, 156] width 659 height 254
click at [151, 264] on button "Publish live" at bounding box center [154, 261] width 87 height 25
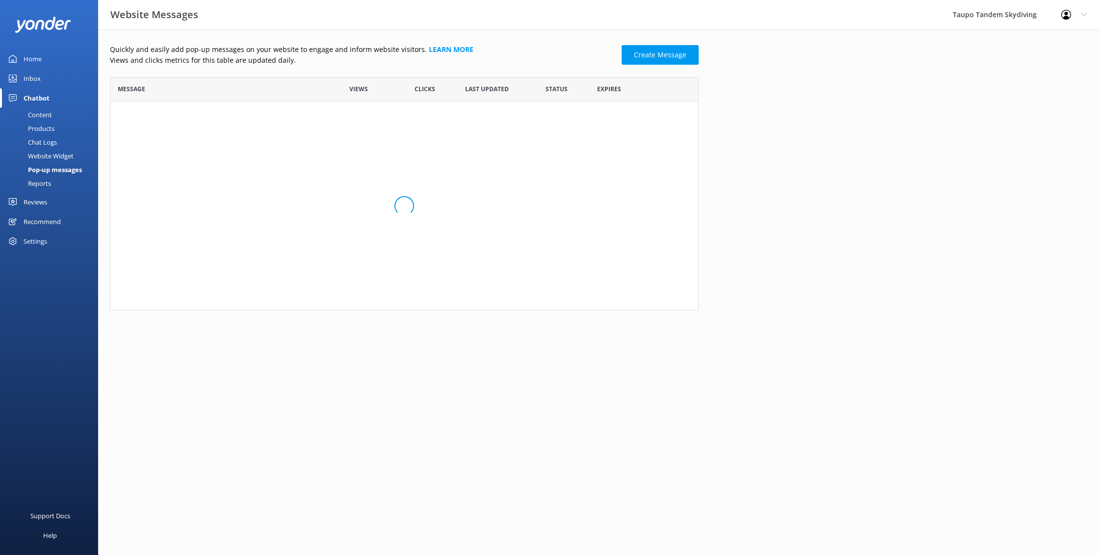
scroll to position [192, 589]
